Goal: Ask a question

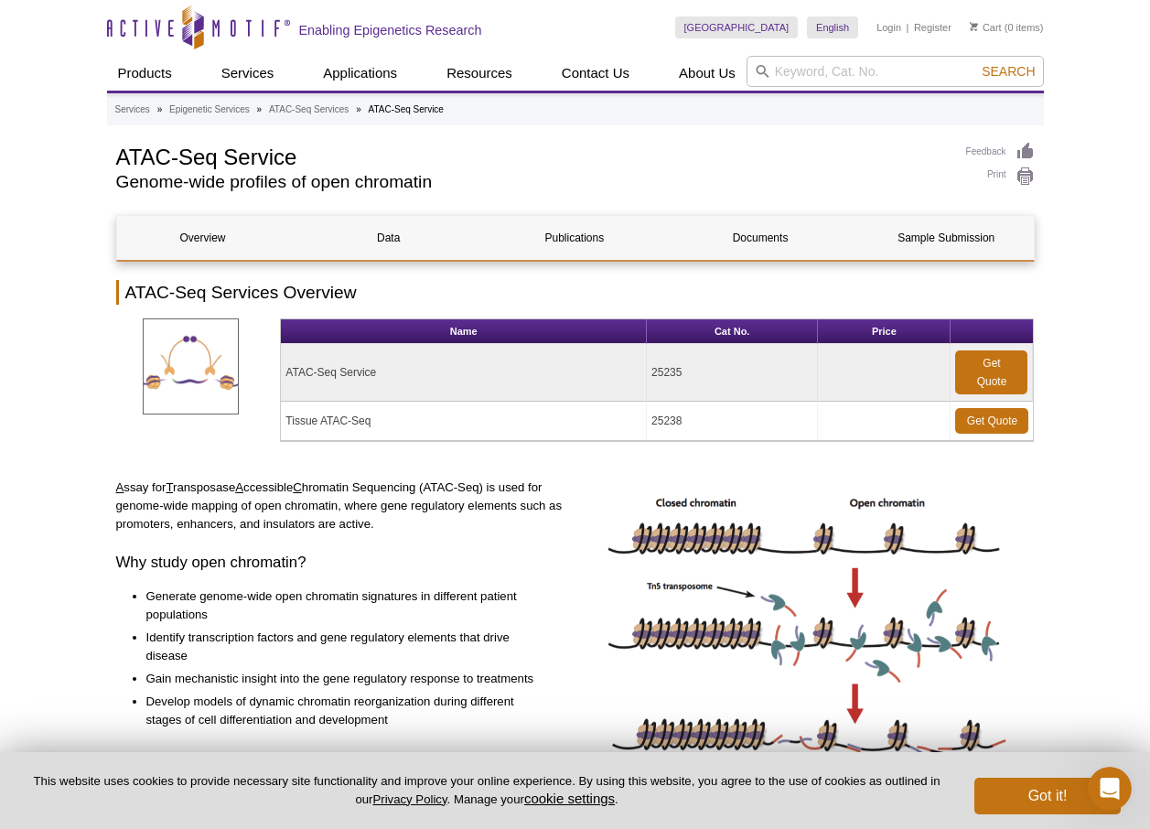
click at [351, 417] on td "Tissue ATAC-Seq" at bounding box center [464, 421] width 366 height 39
click at [210, 231] on link "Overview" at bounding box center [203, 238] width 172 height 44
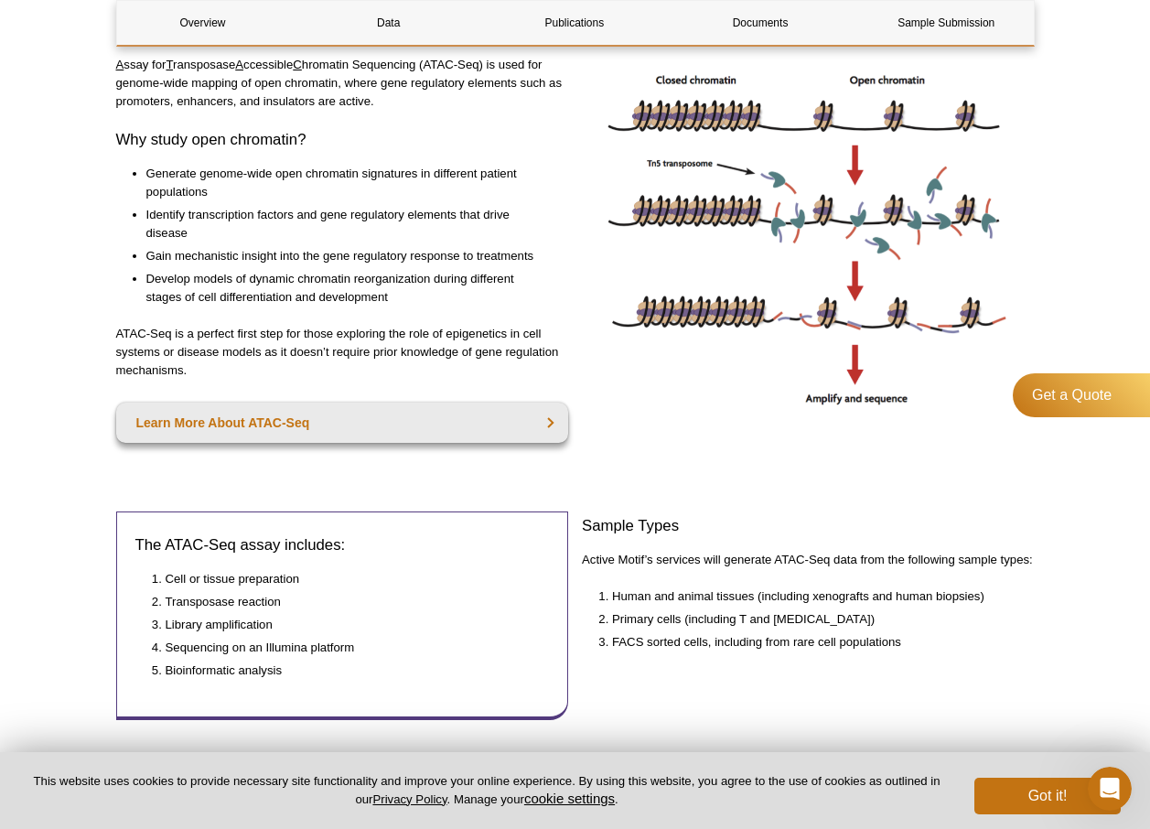
scroll to position [450, 0]
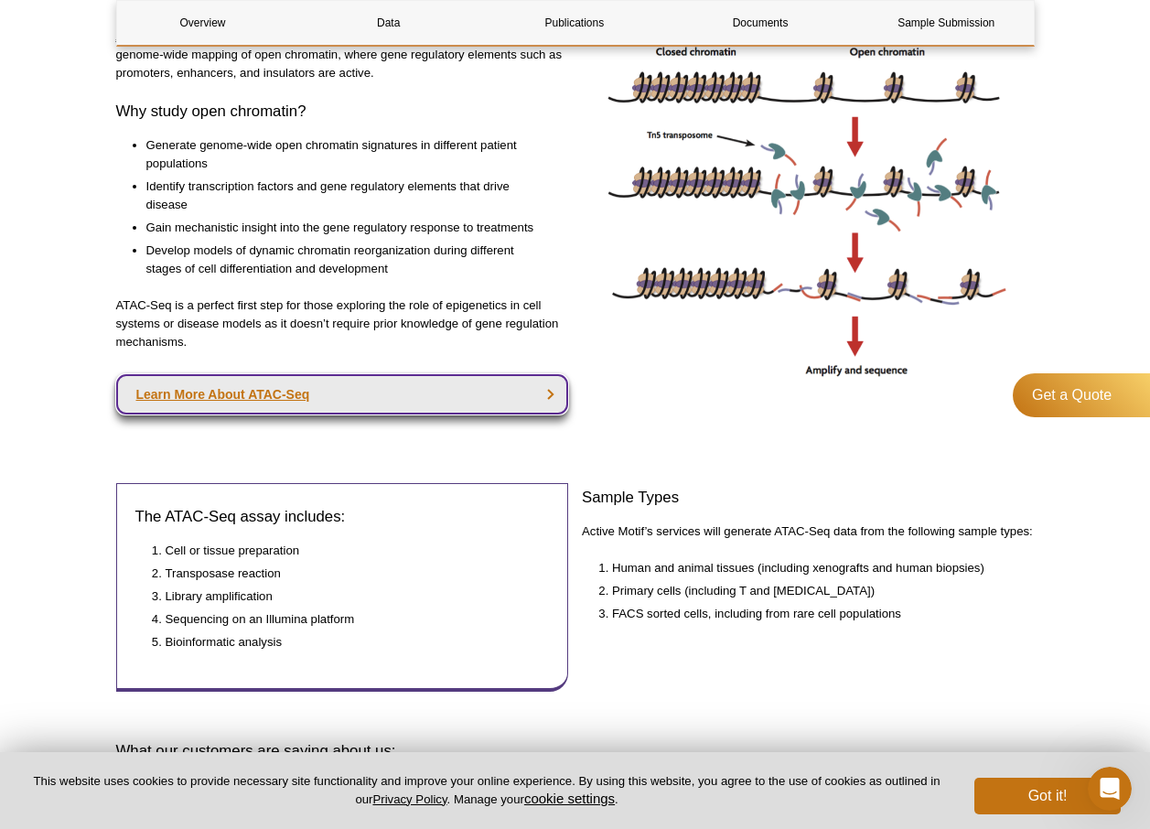
click at [301, 394] on link "Learn More About ATAC-Seq" at bounding box center [342, 394] width 453 height 40
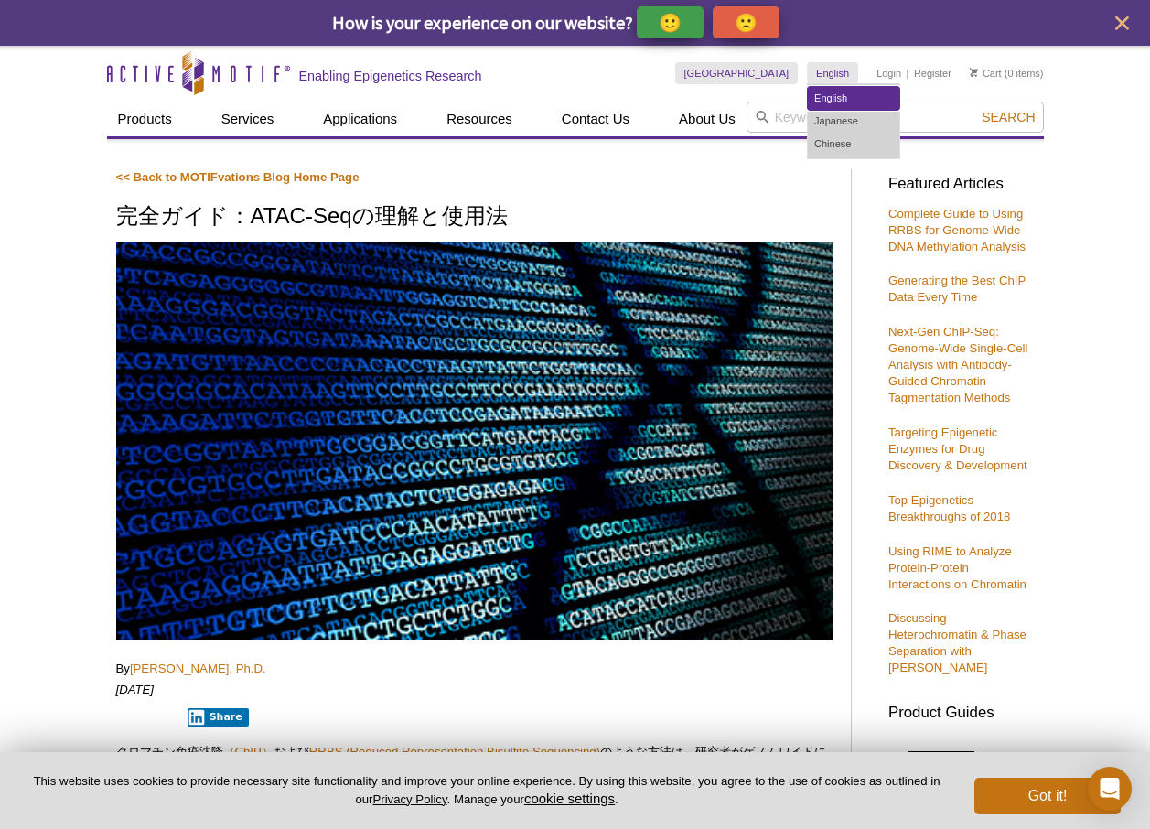
click at [825, 95] on link "English" at bounding box center [854, 98] width 92 height 23
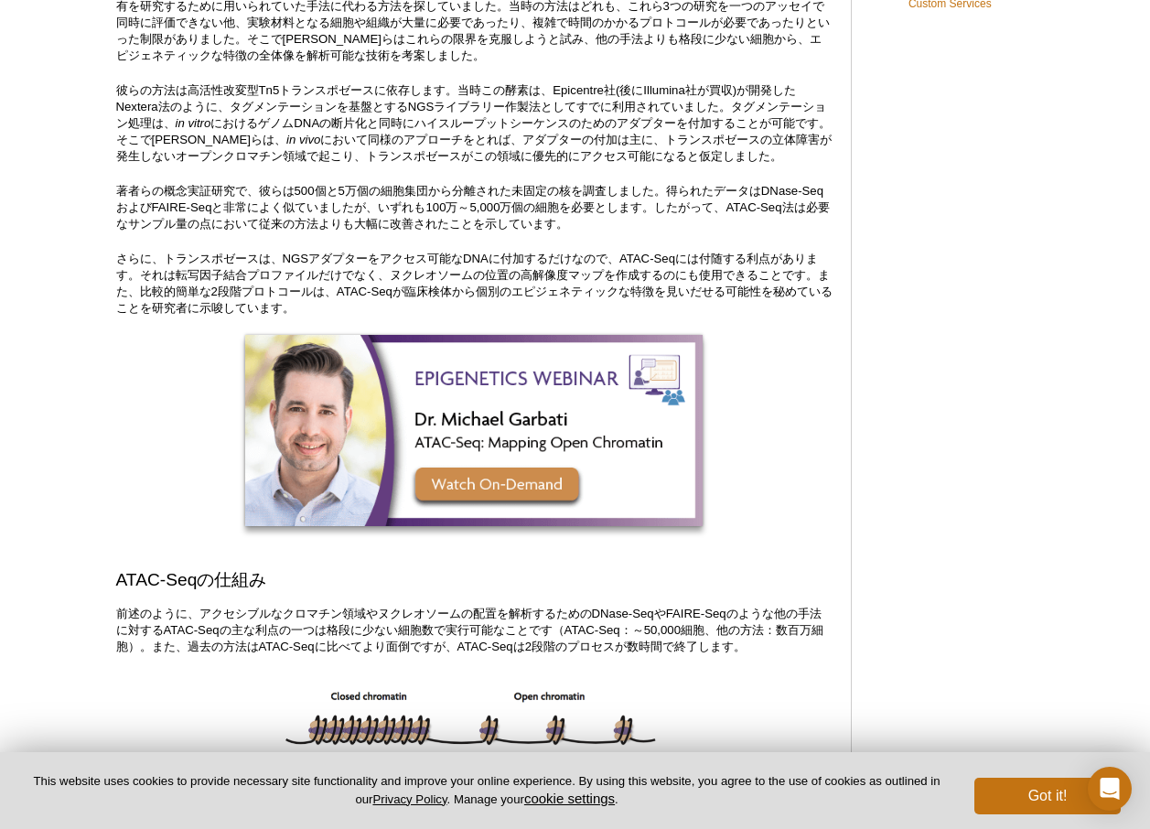
scroll to position [1464, 0]
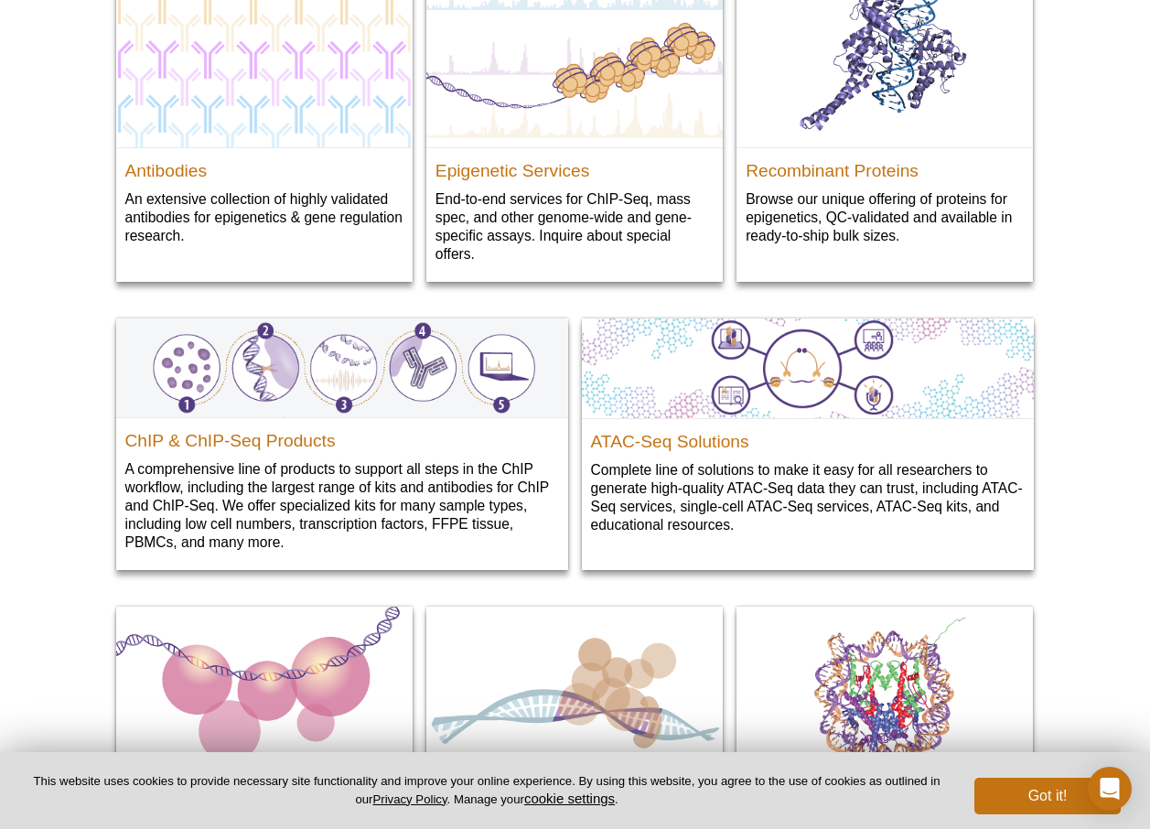
scroll to position [2105, 0]
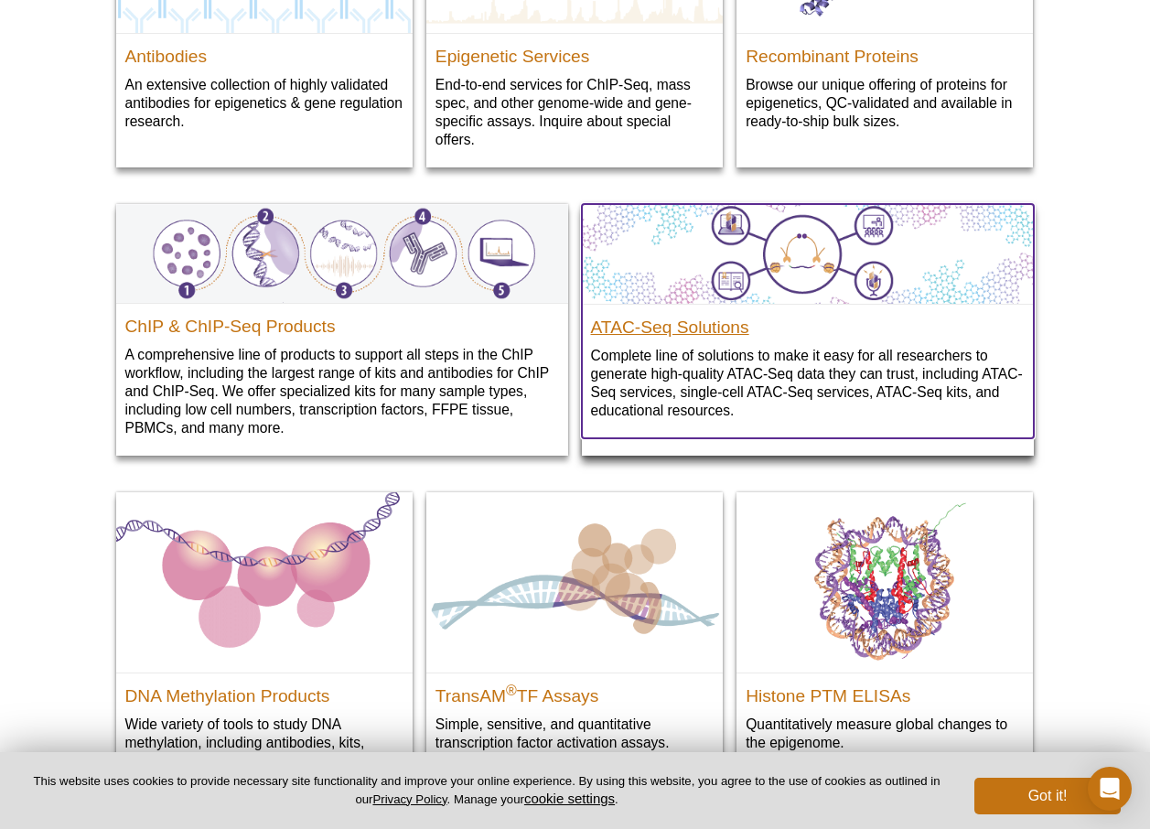
click at [728, 331] on h2 "ATAC-Seq Solutions" at bounding box center [808, 322] width 434 height 27
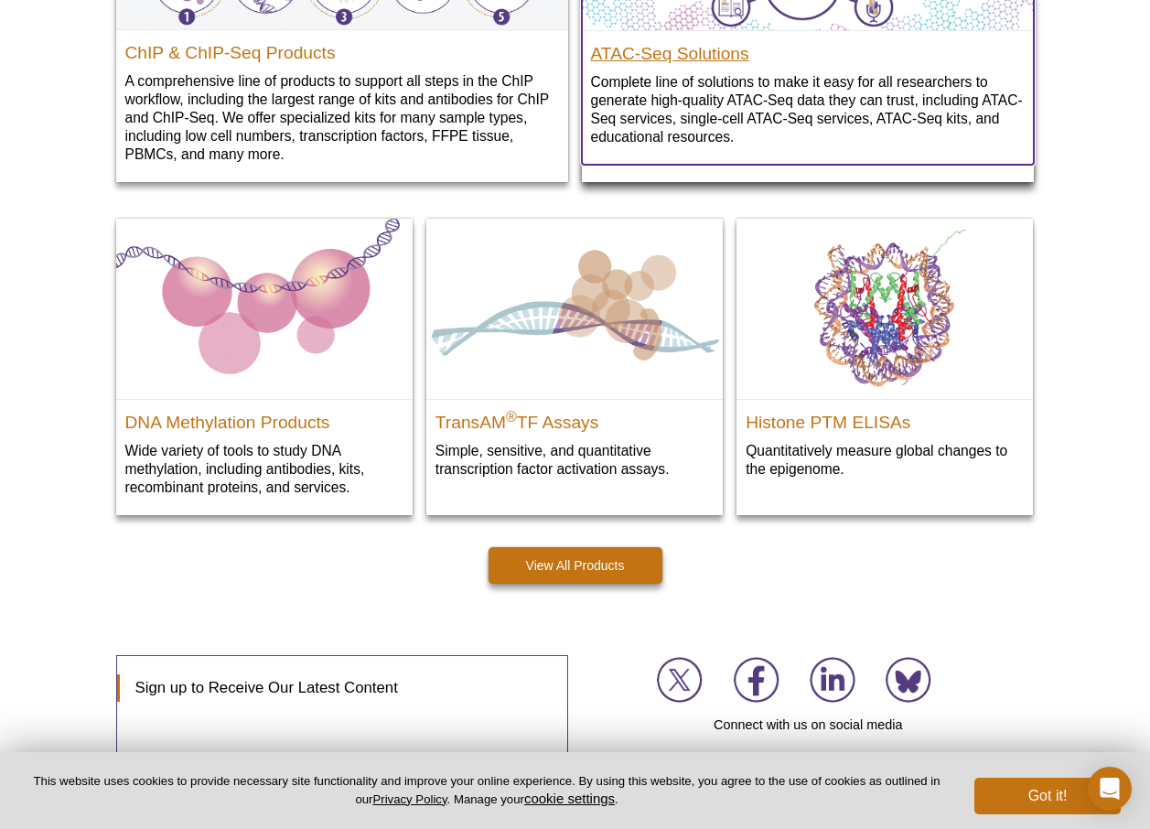
scroll to position [2471, 0]
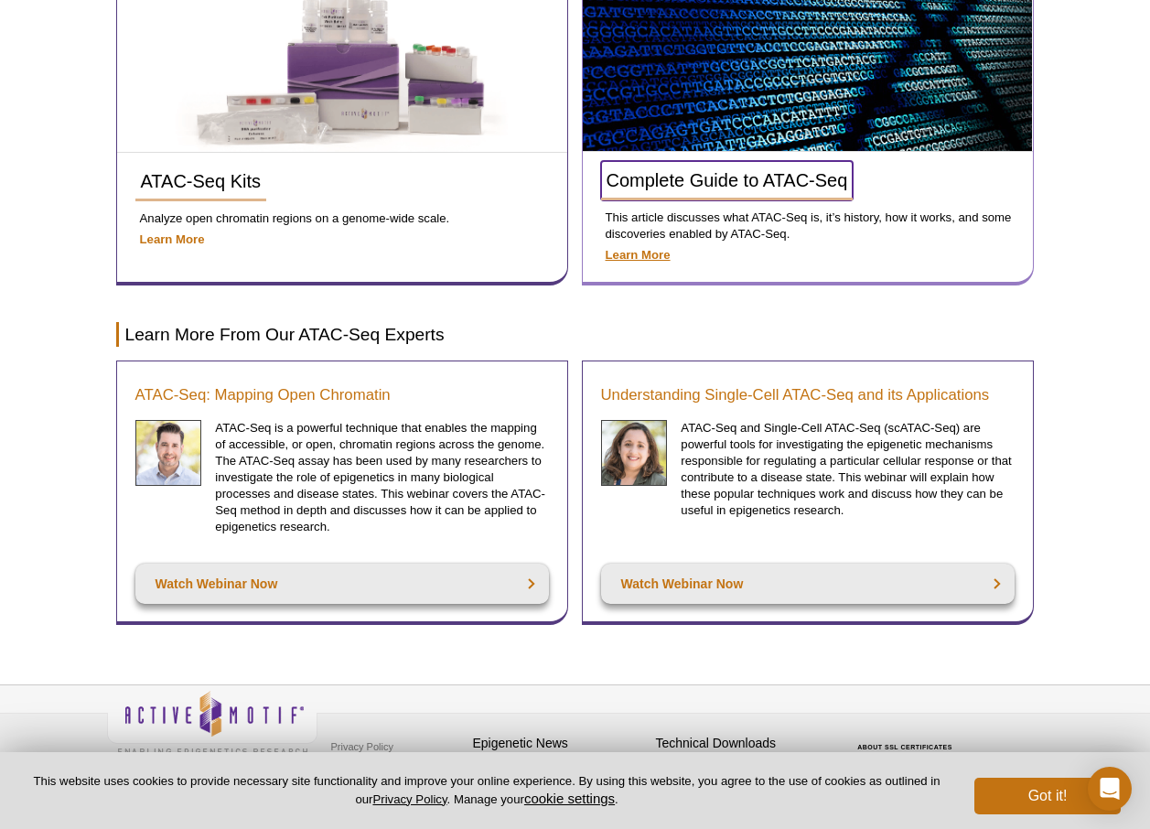
scroll to position [802, 0]
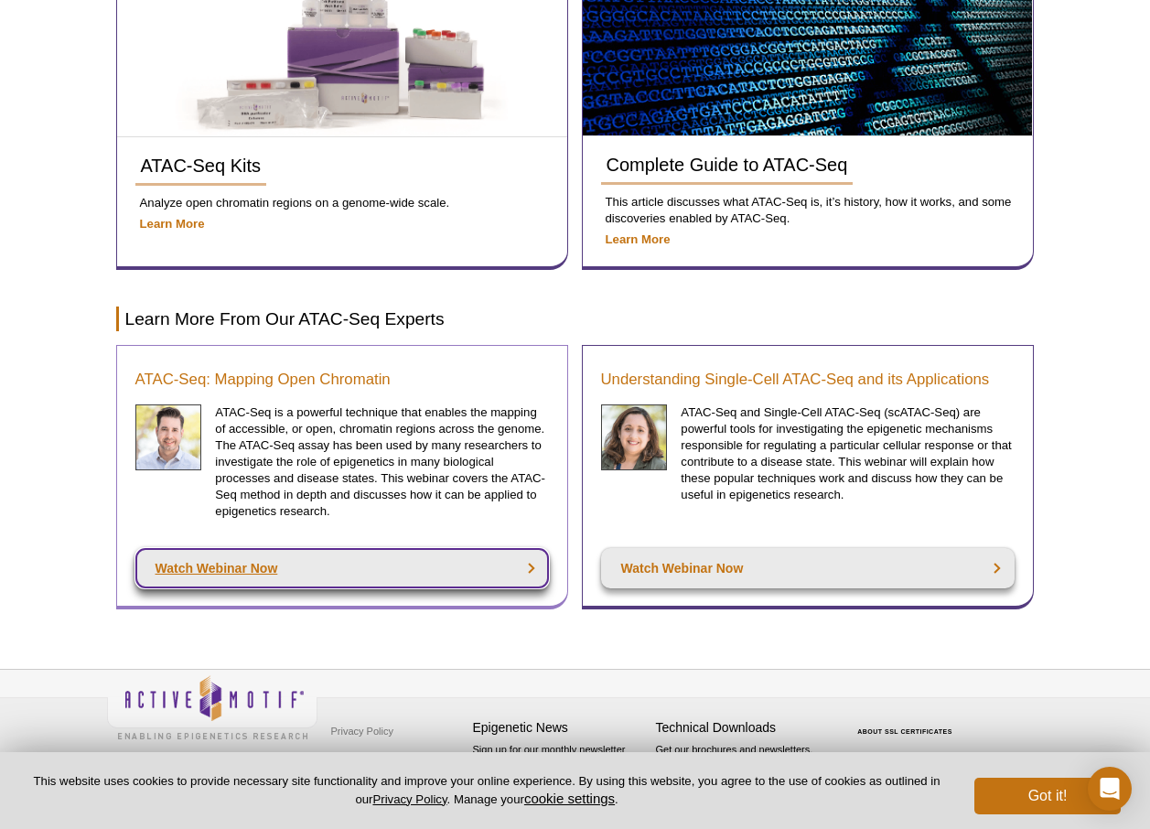
click at [329, 568] on link "Watch Webinar Now" at bounding box center [342, 568] width 414 height 40
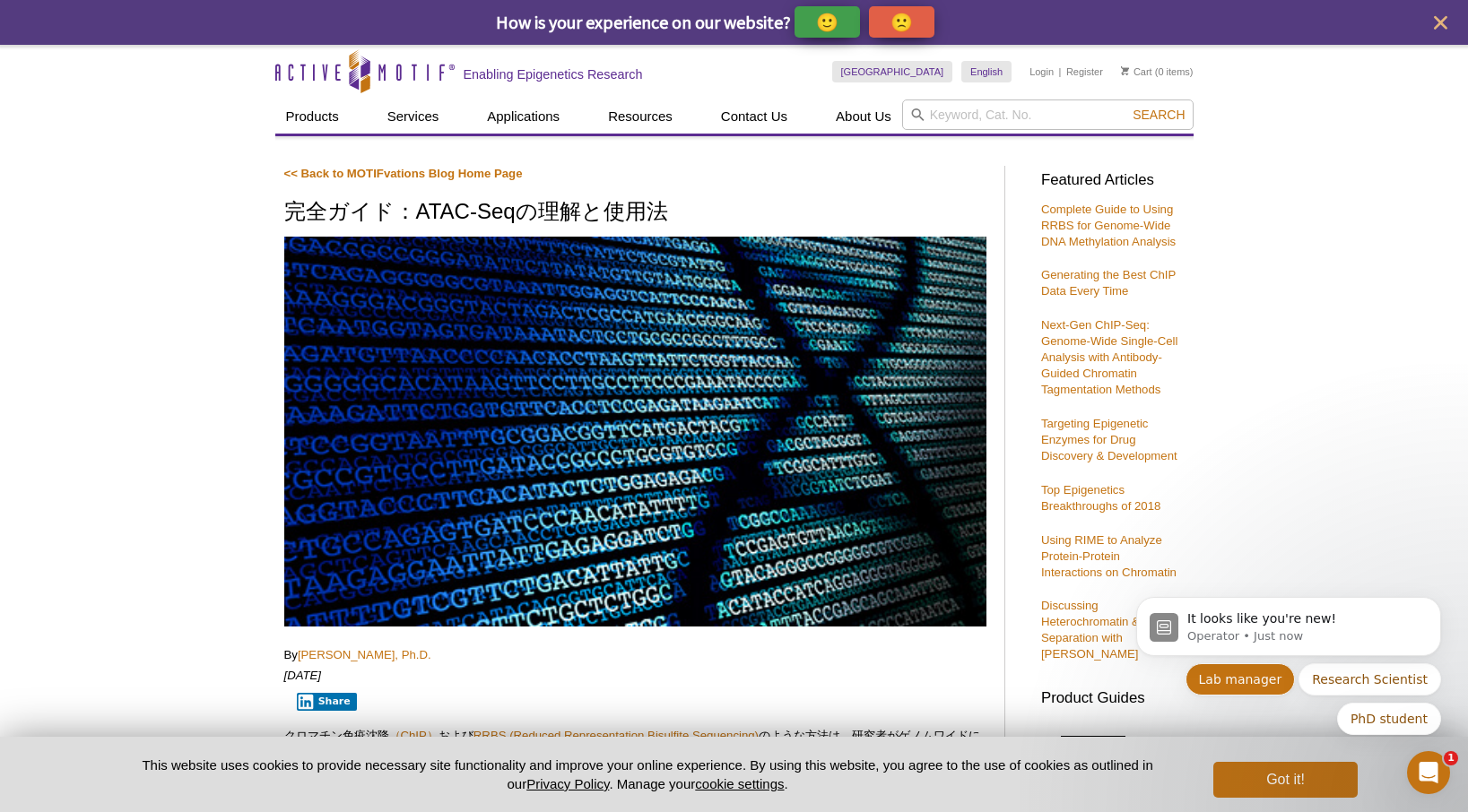
click at [1126, 691] on button "Lab manager" at bounding box center [1241, 679] width 111 height 32
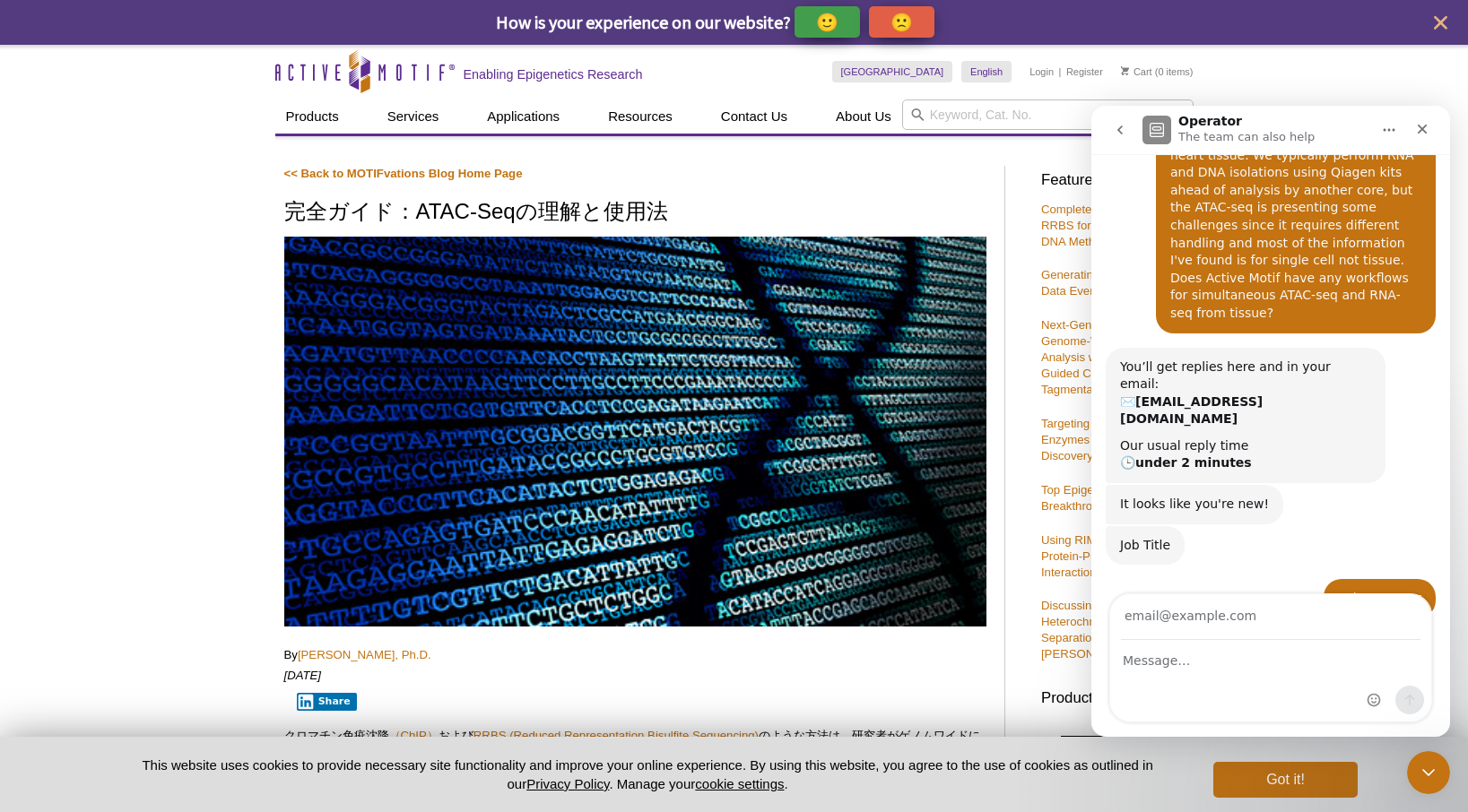
scroll to position [241, 0]
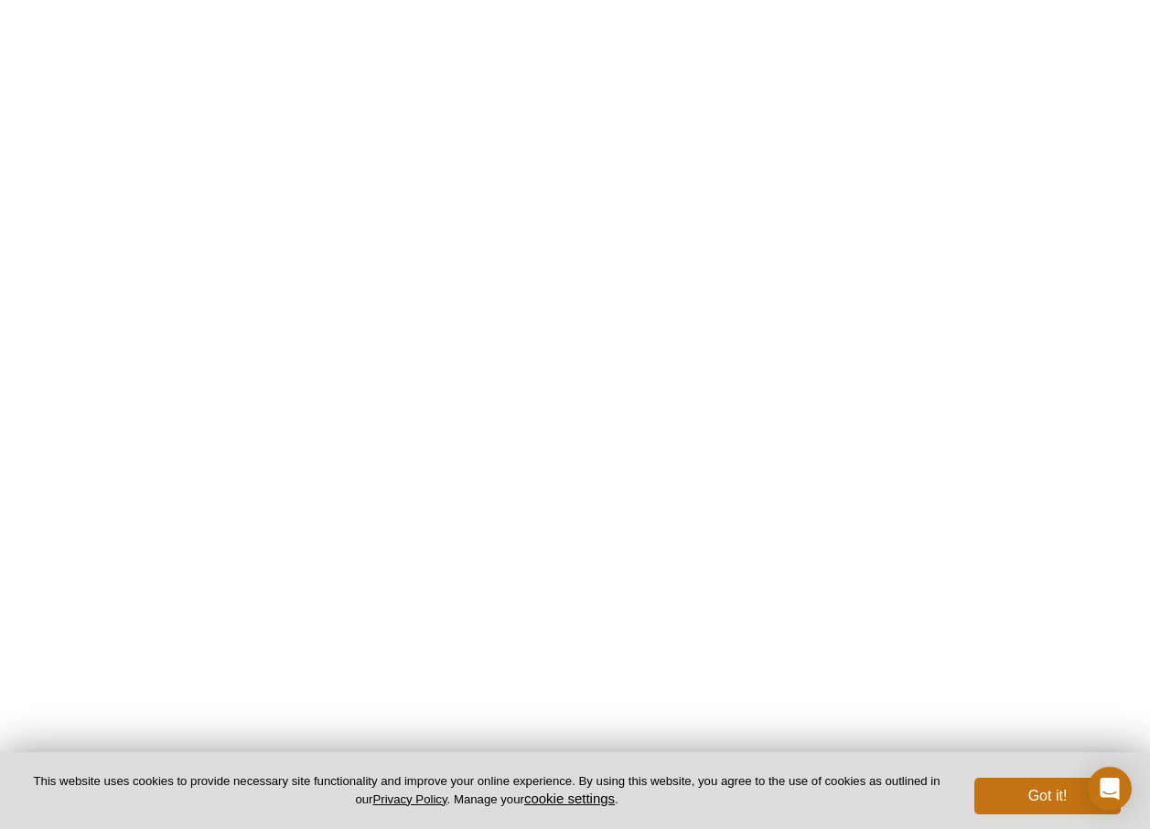
scroll to position [549, 0]
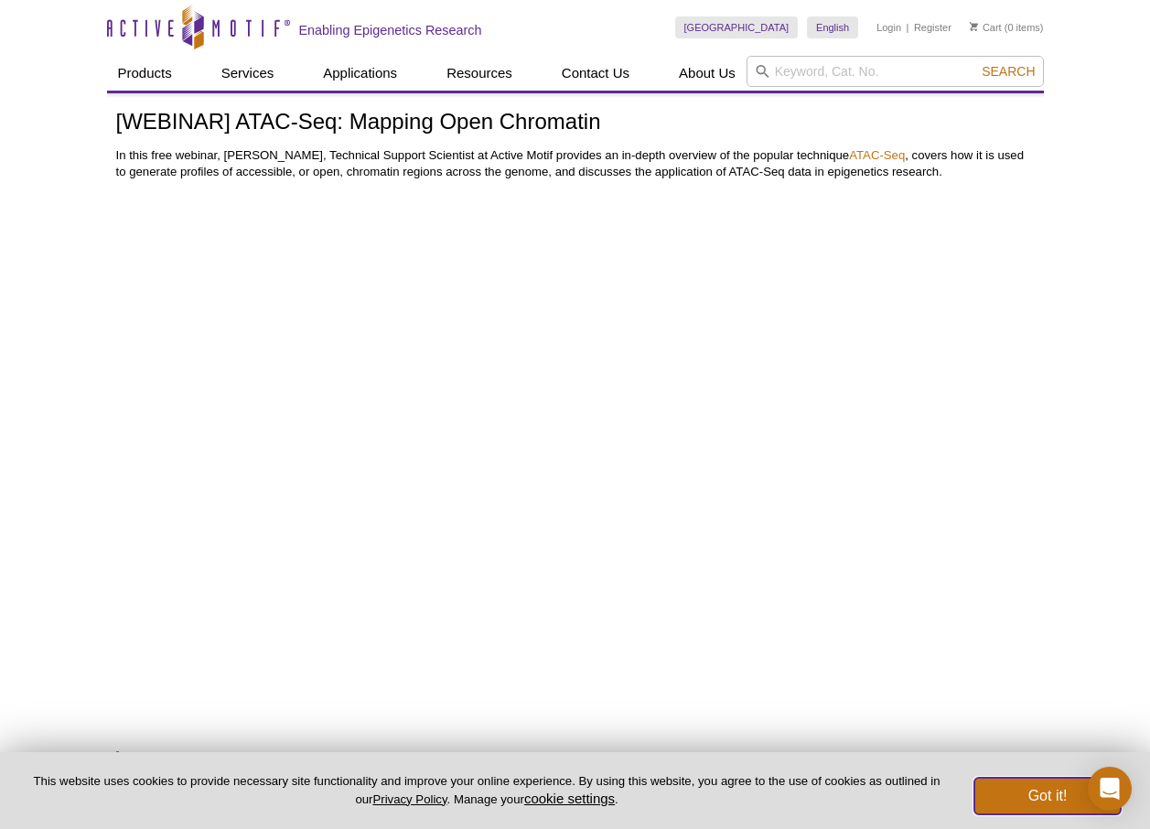
click at [1034, 799] on button "Got it!" at bounding box center [1048, 796] width 146 height 37
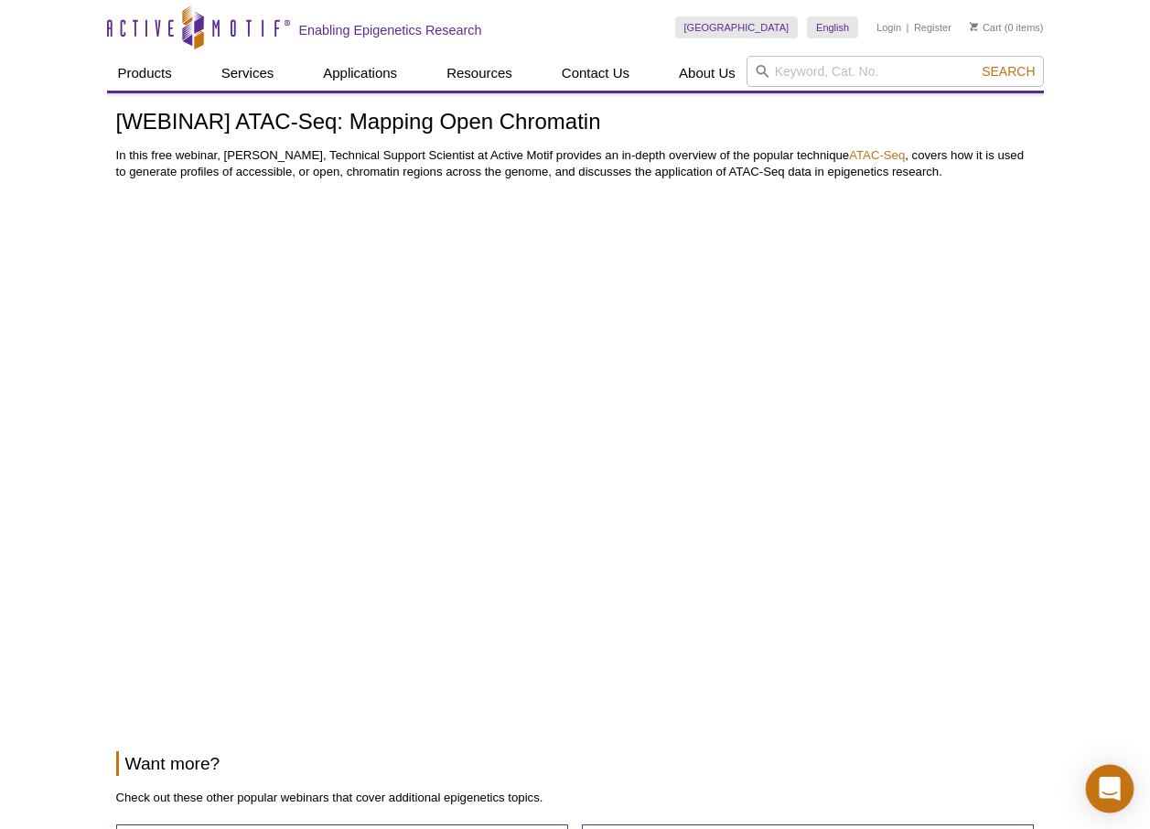
click at [1106, 793] on icon "Open Intercom Messenger" at bounding box center [1110, 789] width 24 height 24
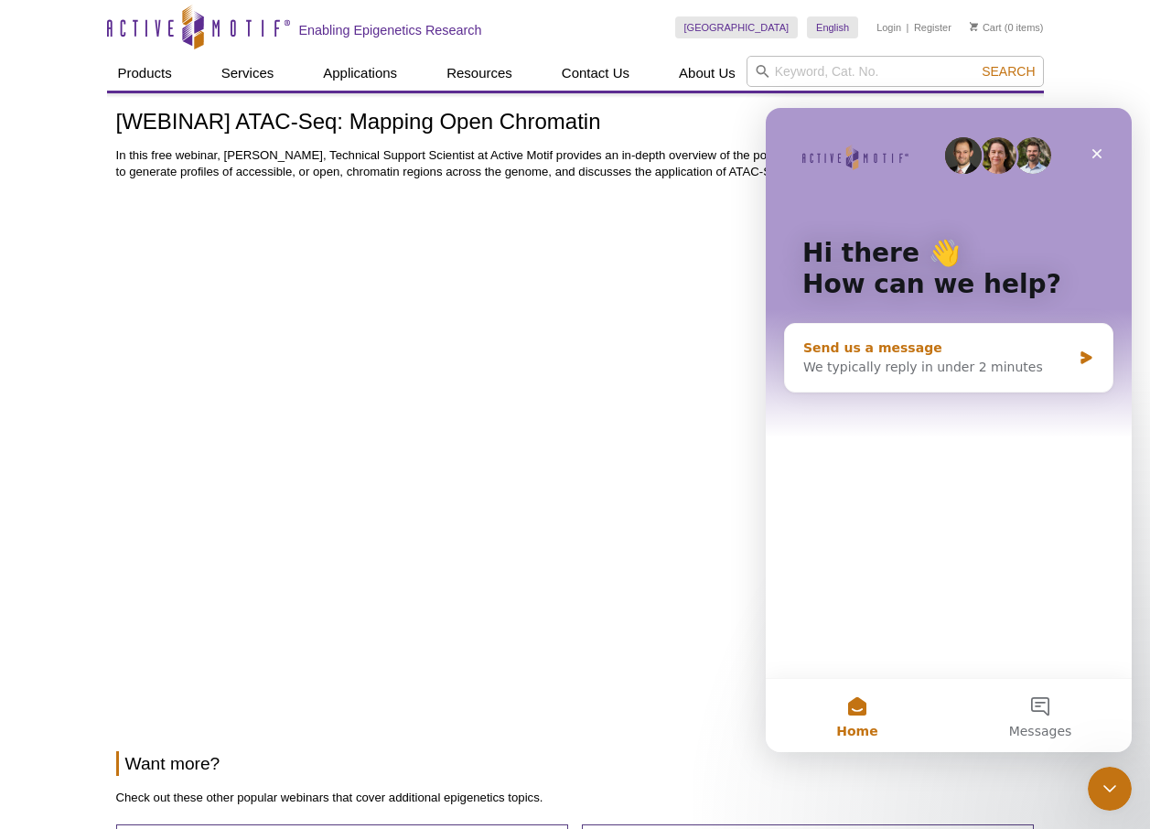
click at [1055, 352] on div "Send us a message" at bounding box center [938, 348] width 268 height 19
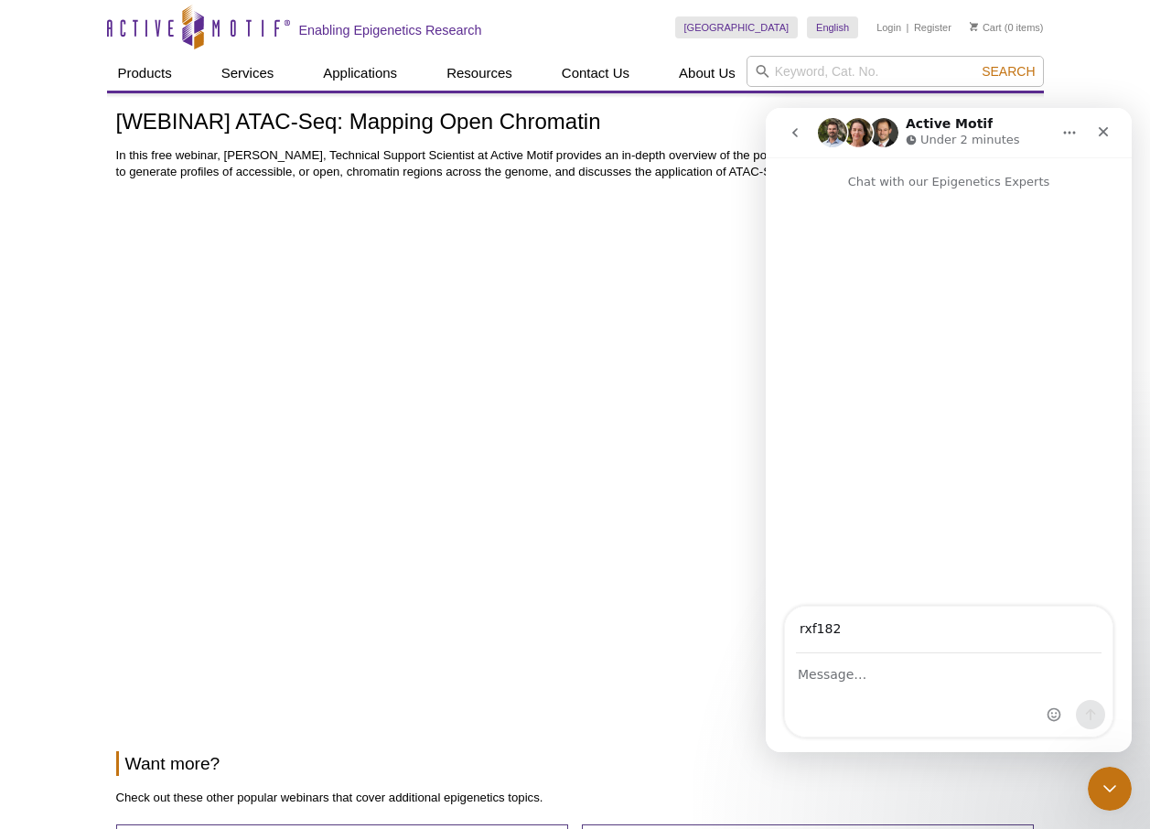
type input "[EMAIL_ADDRESS][DOMAIN_NAME]"
click at [950, 691] on div "Intercom messenger" at bounding box center [949, 695] width 328 height 82
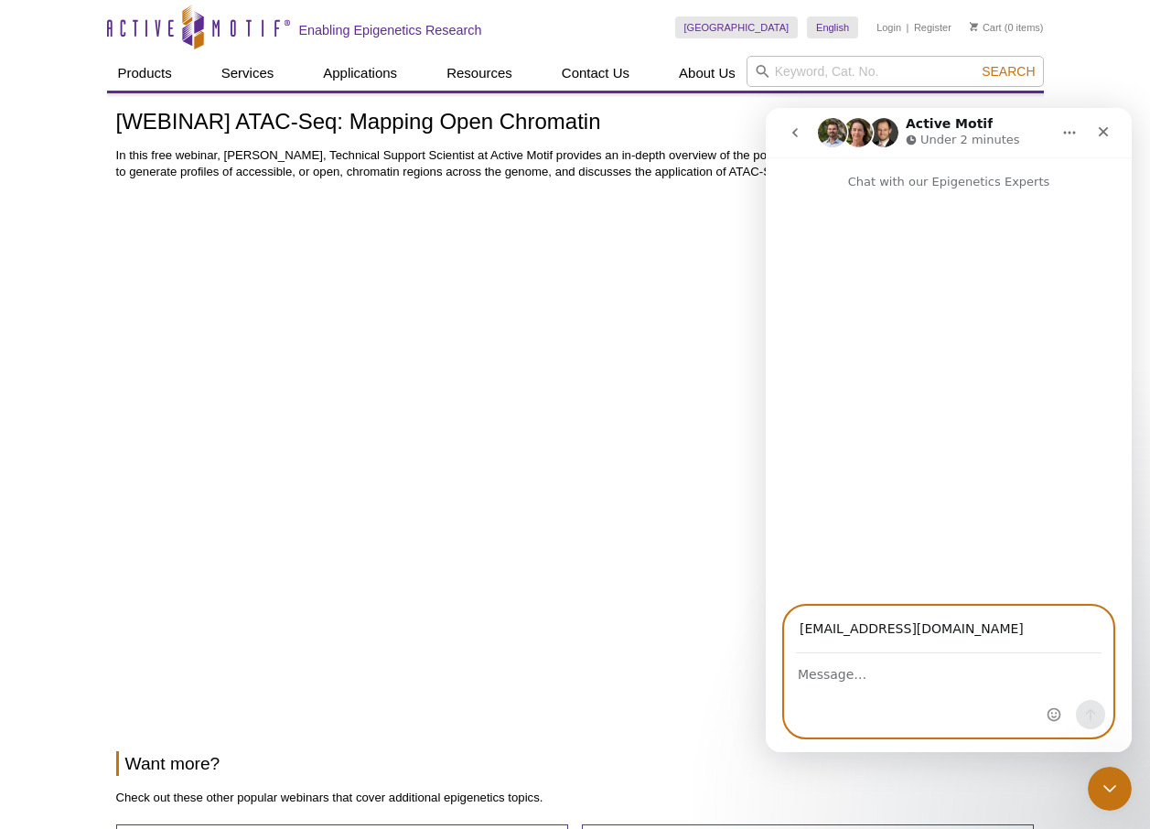
click at [860, 680] on textarea "Message…" at bounding box center [949, 669] width 328 height 31
click at [965, 675] on textarea "I am the research assistant for our university's" at bounding box center [949, 669] width 328 height 31
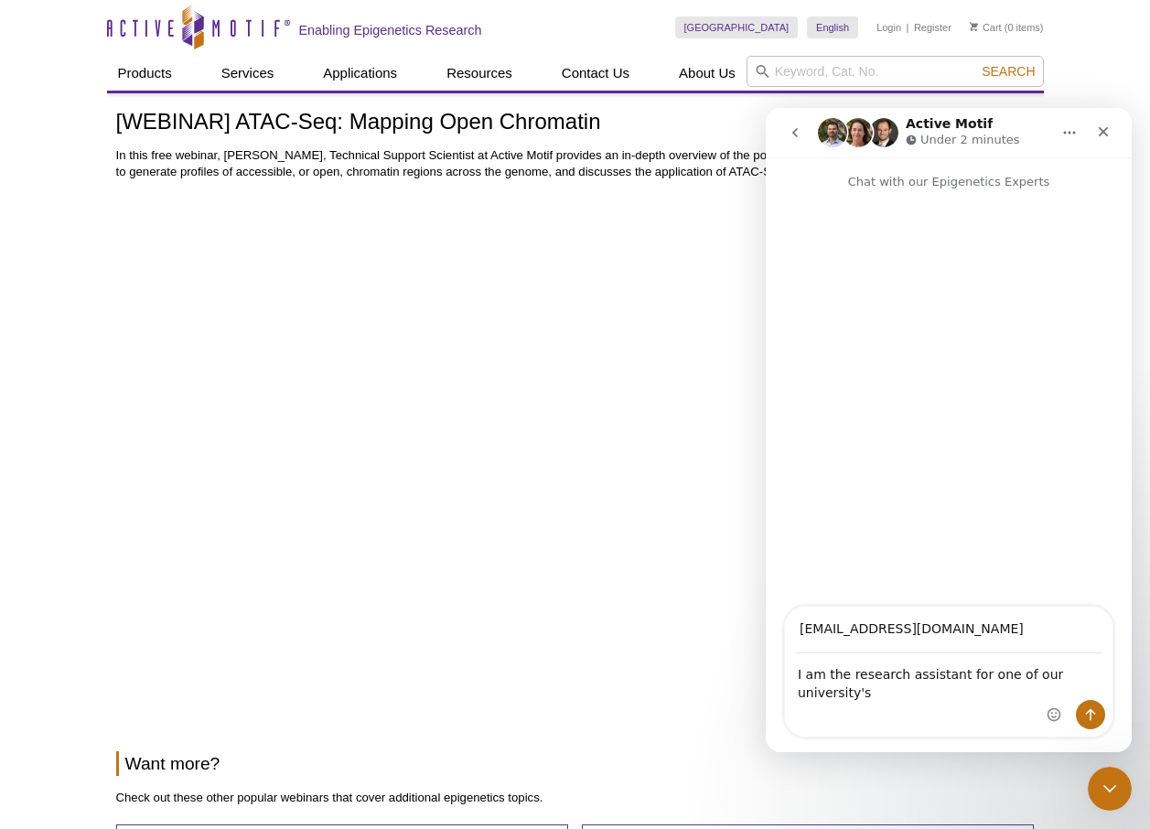
click at [1100, 674] on div "Intercom messenger" at bounding box center [1077, 672] width 72 height 130
click at [1095, 674] on div "Intercom messenger" at bounding box center [1077, 672] width 72 height 130
click at [1064, 673] on div "Intercom messenger" at bounding box center [1077, 672] width 72 height 130
click at [867, 679] on textarea "I am the research assistant for one of our university's" at bounding box center [949, 678] width 328 height 49
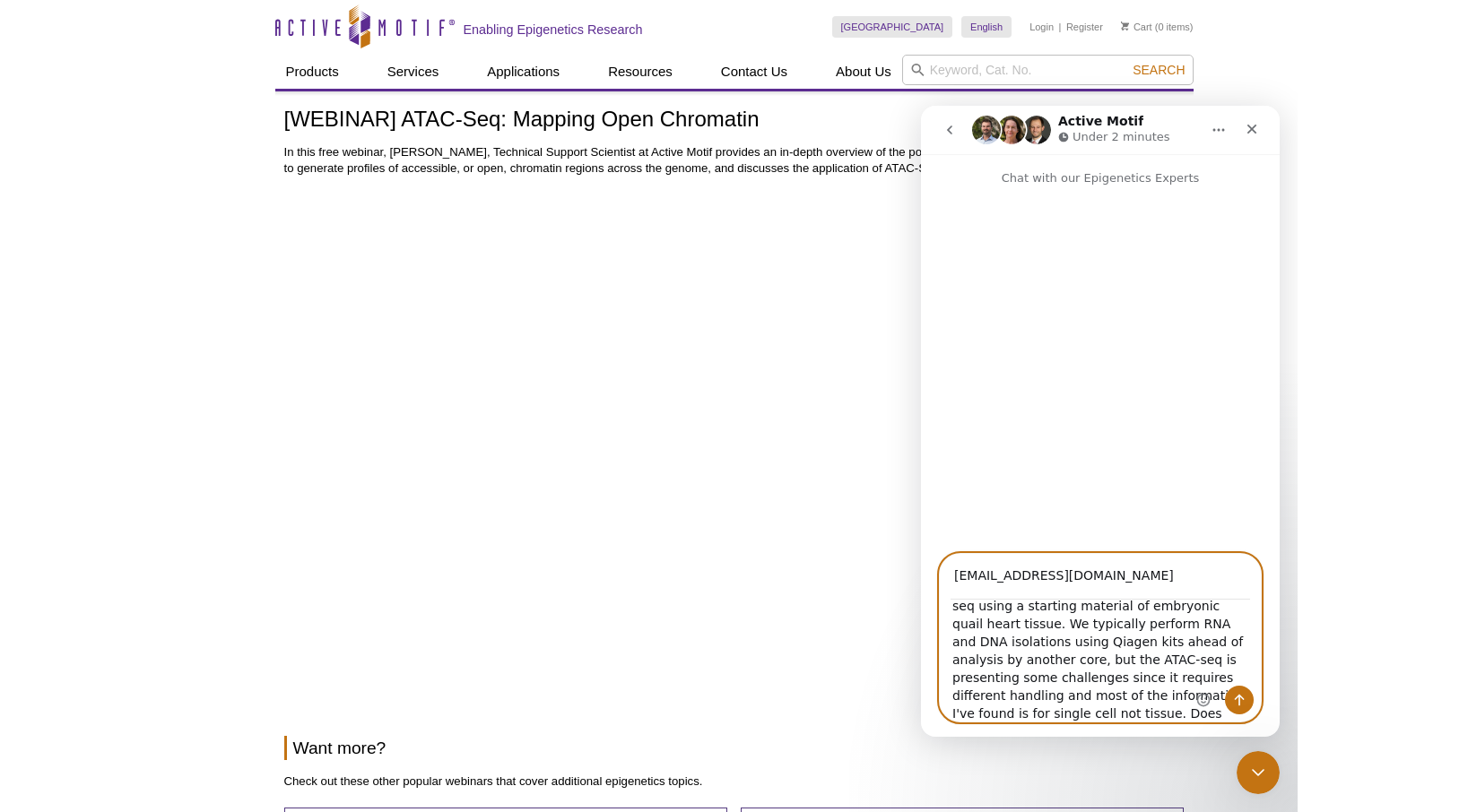
scroll to position [104, 0]
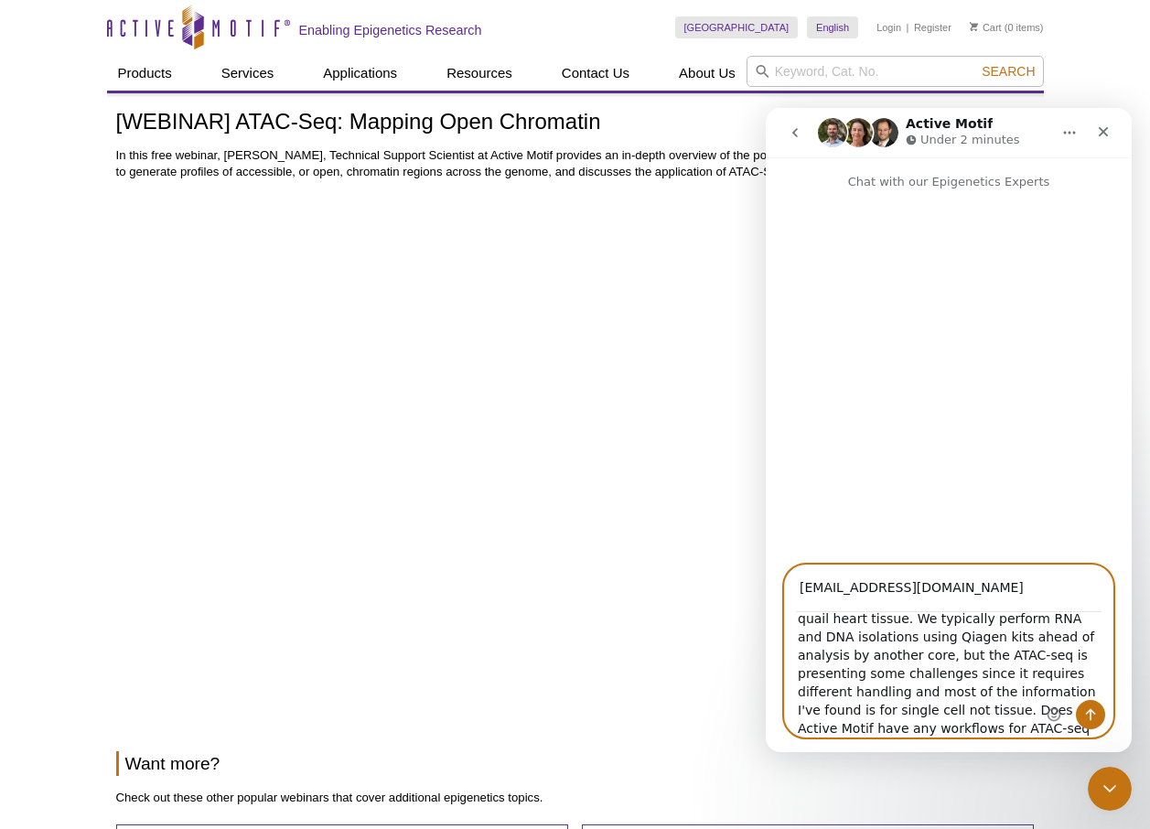
click at [1030, 706] on textarea "I am the research assistant for one of our university's core labs. We have a re…" at bounding box center [949, 675] width 328 height 124
type textarea "I am the research assistant for one of our university's core labs. We have a re…"
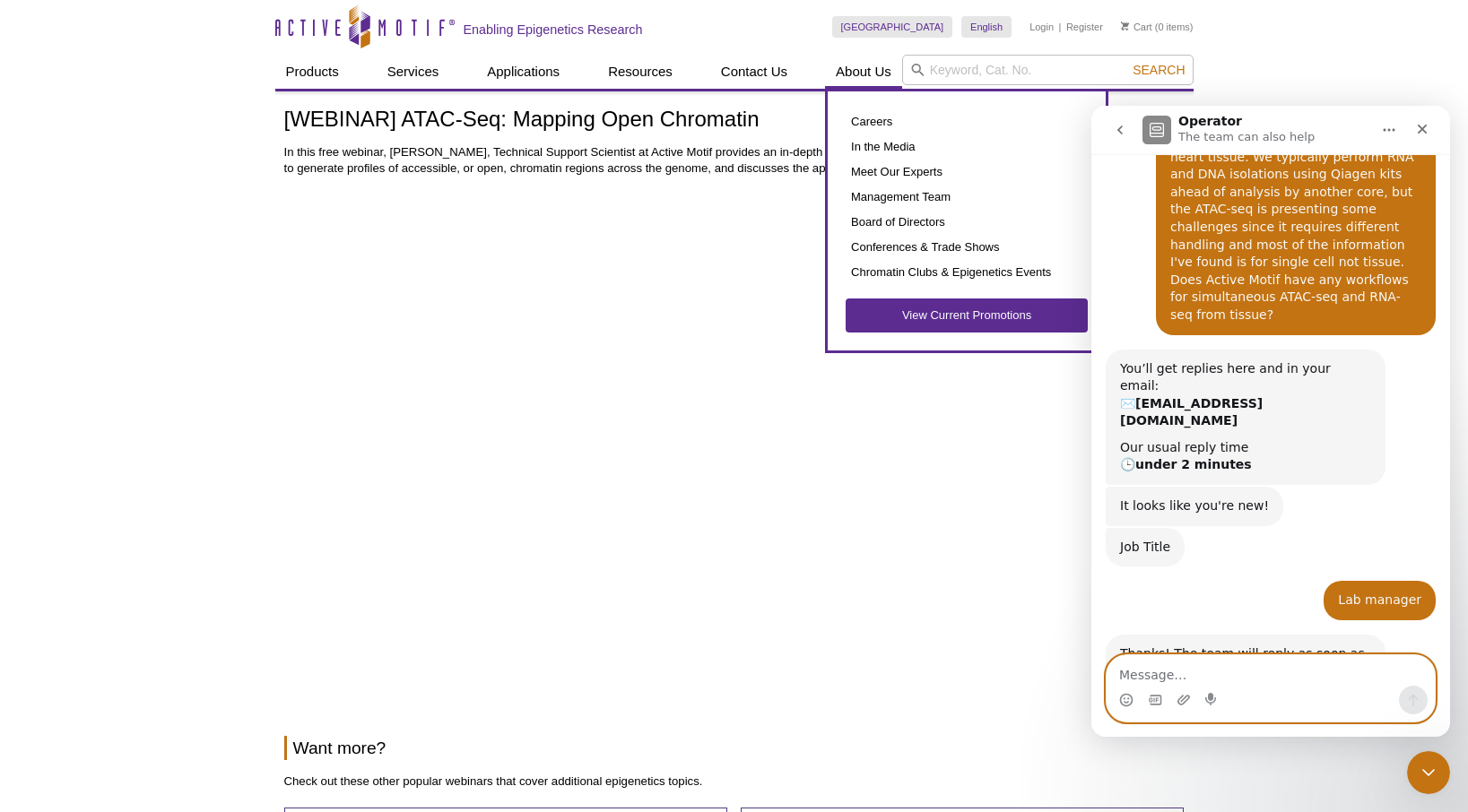
scroll to position [180, 0]
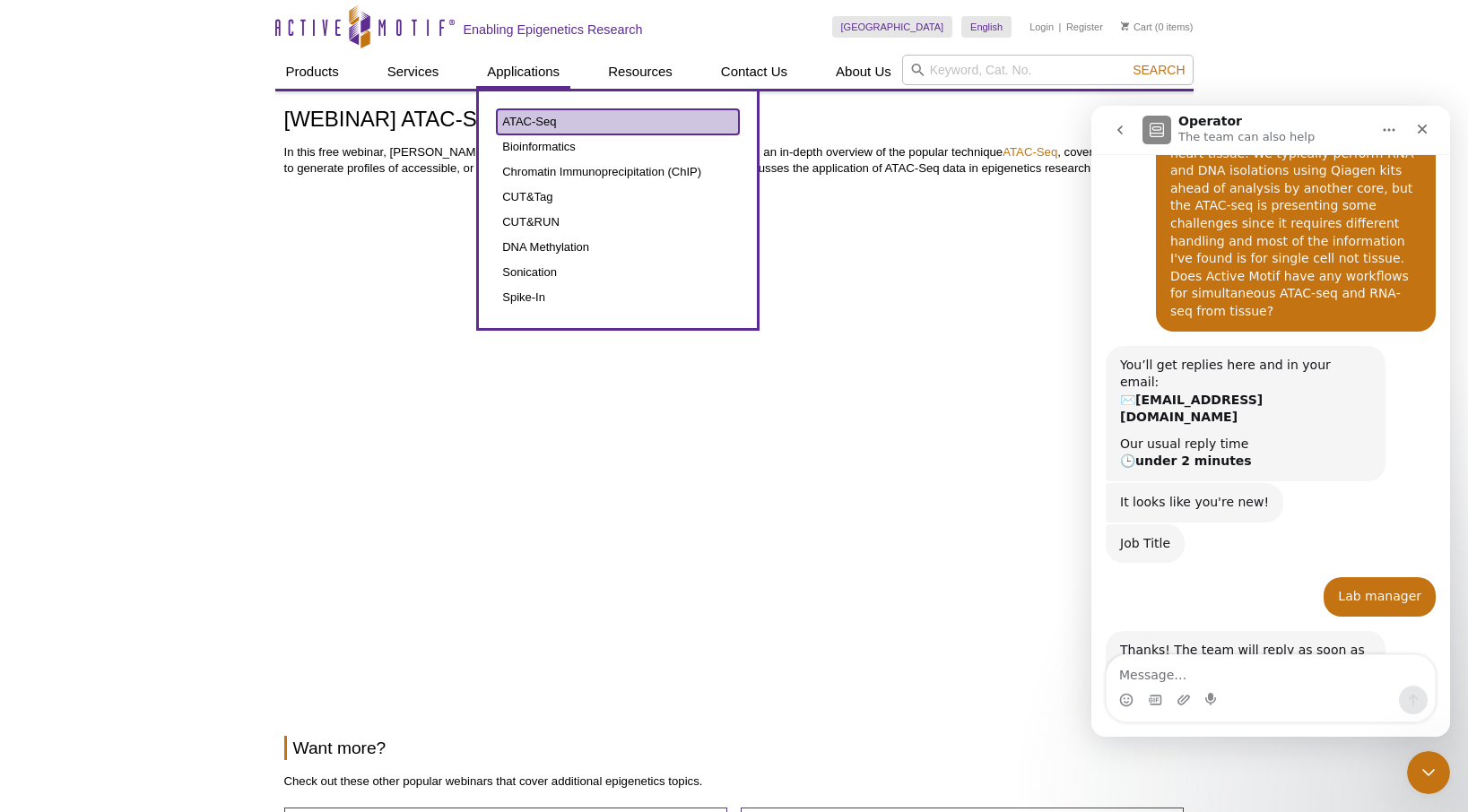
click at [542, 119] on link "ATAC-Seq" at bounding box center [617, 122] width 242 height 25
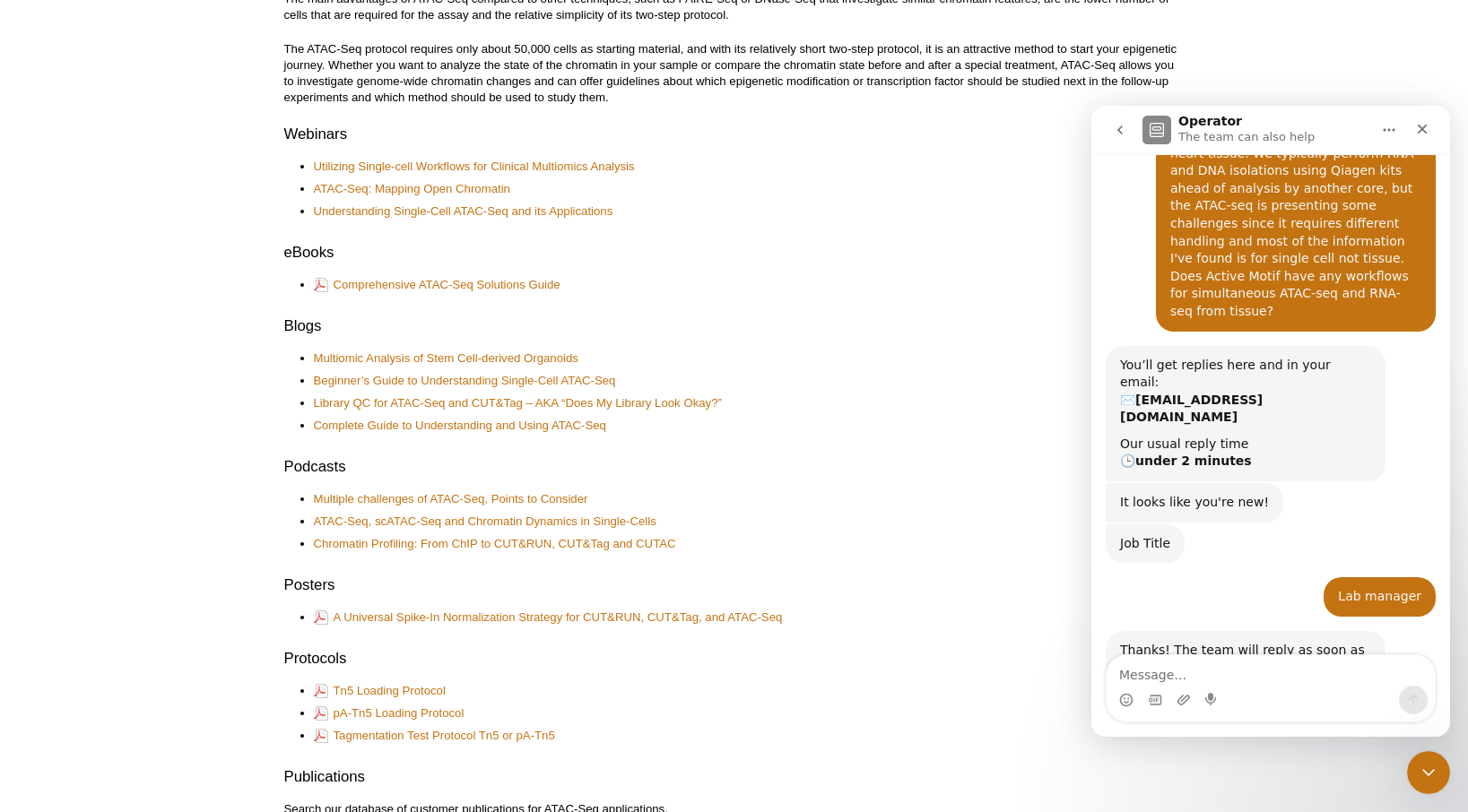
scroll to position [717, 0]
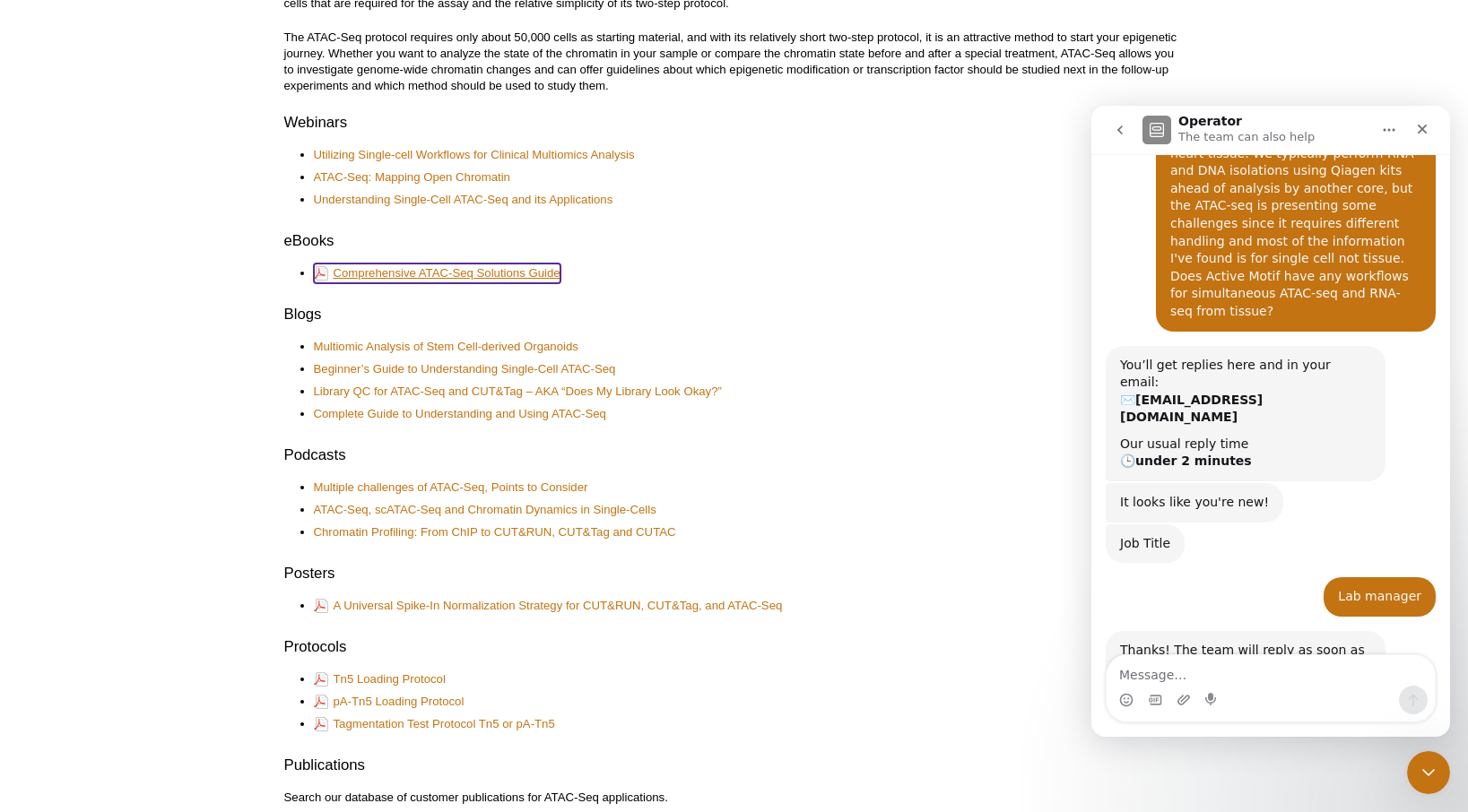
click at [460, 269] on link "Comprehensive ATAC-Seq Solutions Guide" at bounding box center [437, 273] width 247 height 20
